Goal: Information Seeking & Learning: Learn about a topic

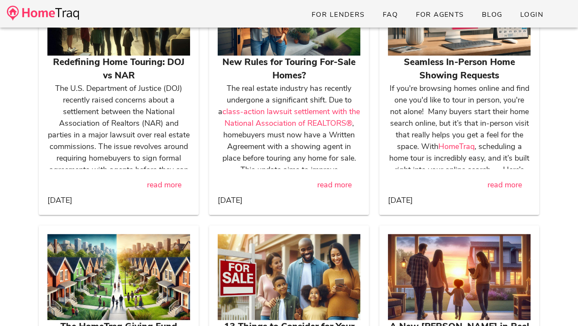
scroll to position [2150, 0]
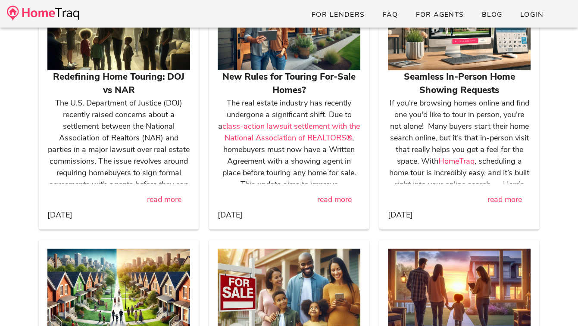
click at [279, 53] on div at bounding box center [289, 27] width 143 height 86
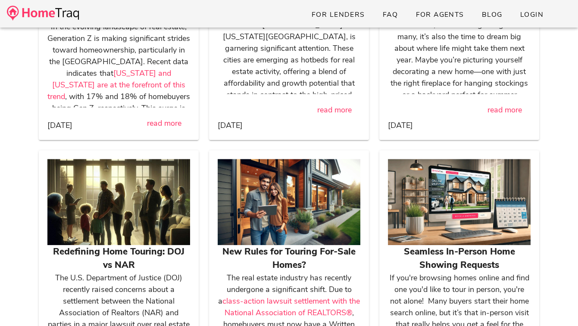
scroll to position [2048, 0]
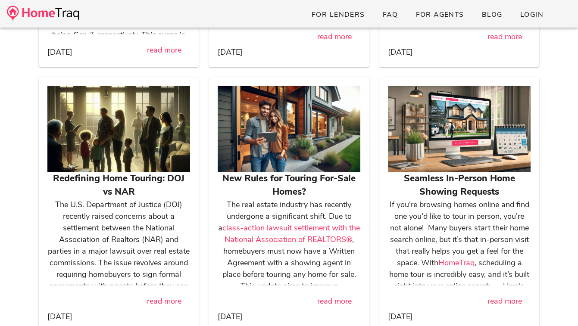
click at [423, 116] on div at bounding box center [459, 129] width 143 height 86
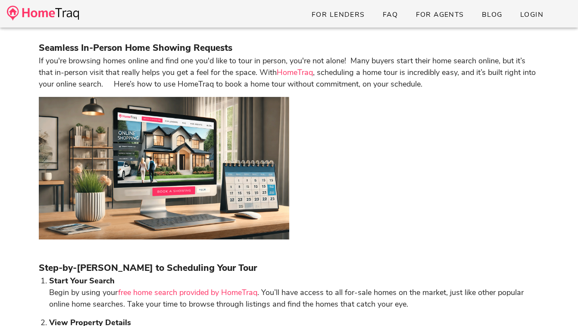
scroll to position [2, 0]
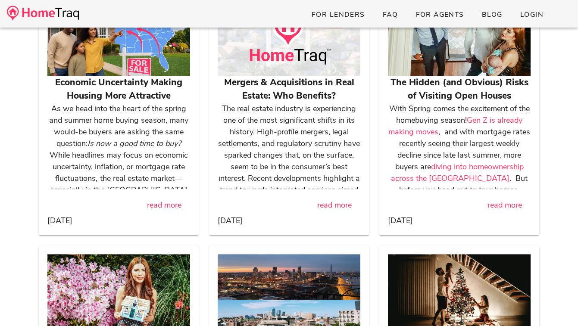
click at [426, 140] on p "With Spring comes the excitement of the homebuying season! Gen Z is already mak…" at bounding box center [459, 155] width 143 height 105
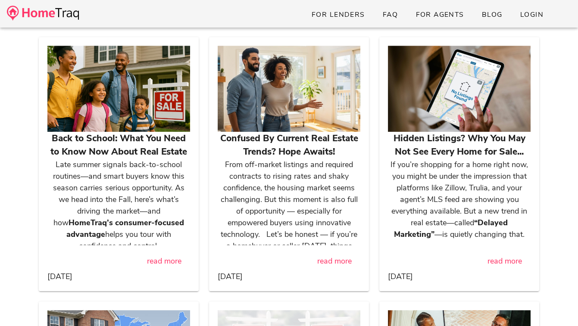
click at [438, 85] on div at bounding box center [459, 89] width 143 height 86
